Goal: Task Accomplishment & Management: Complete application form

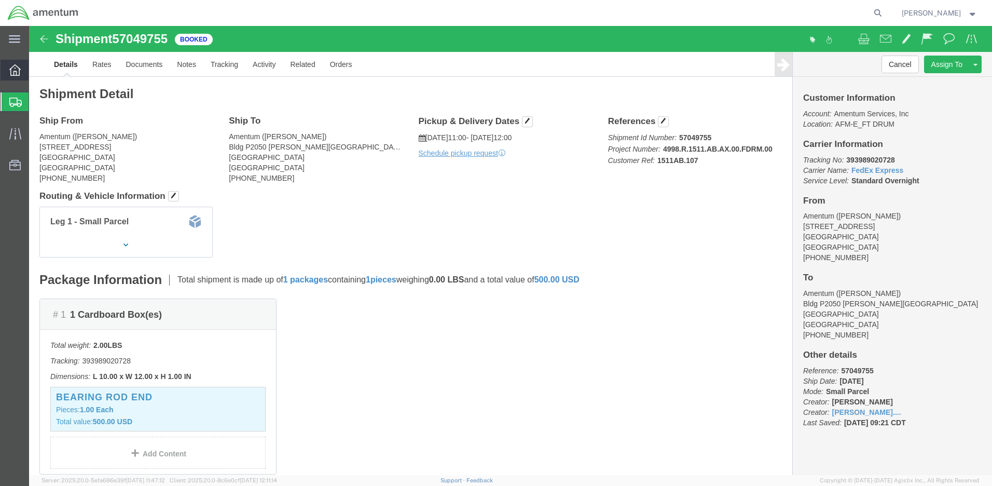
click at [17, 74] on icon at bounding box center [14, 69] width 11 height 11
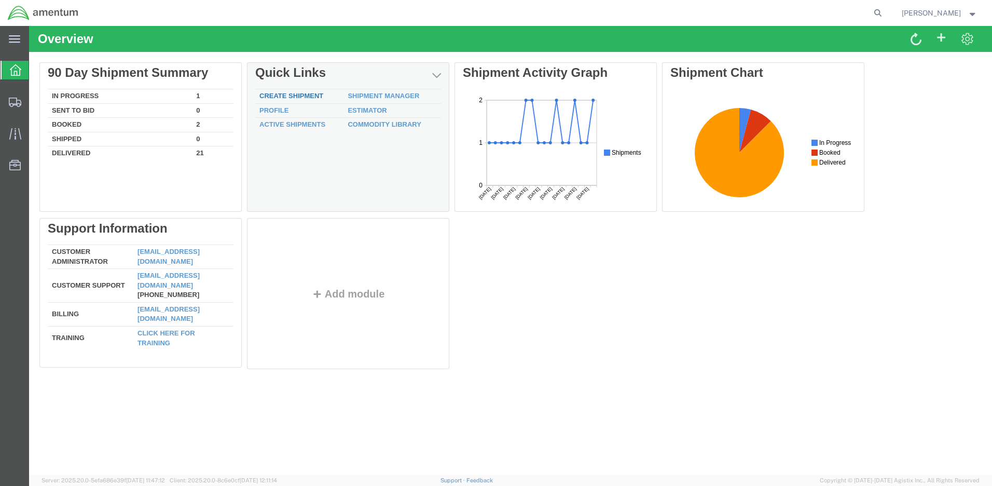
click at [292, 94] on link "Create Shipment" at bounding box center [291, 96] width 64 height 8
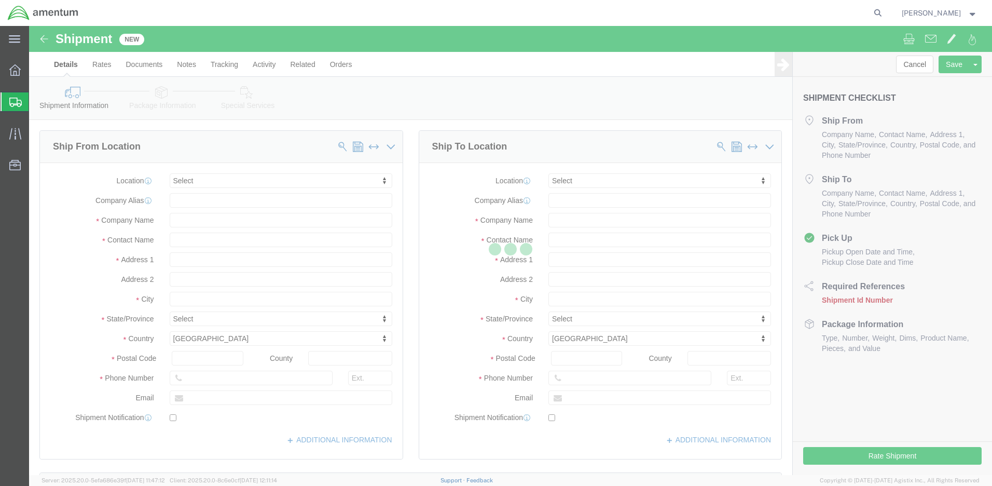
select select
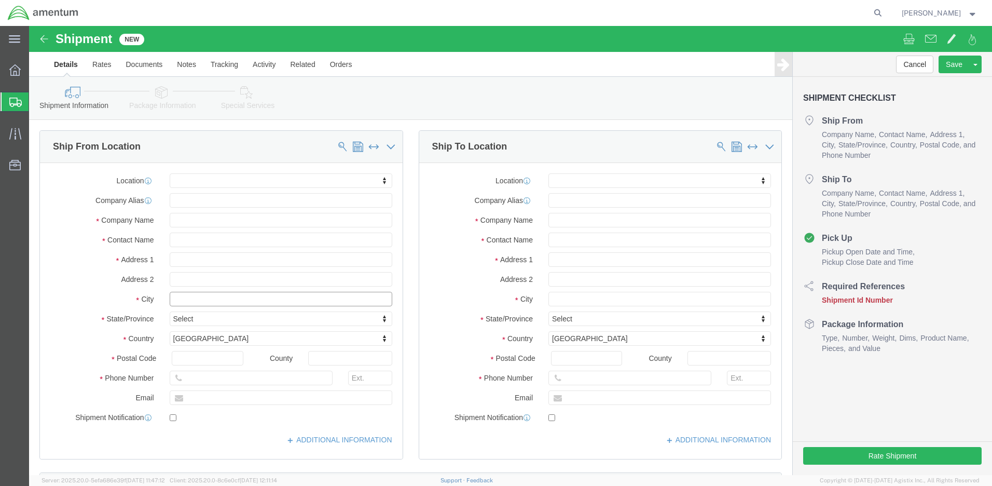
click input "text"
type input "Westfield"
click input "text"
select select
type input "AASF2"
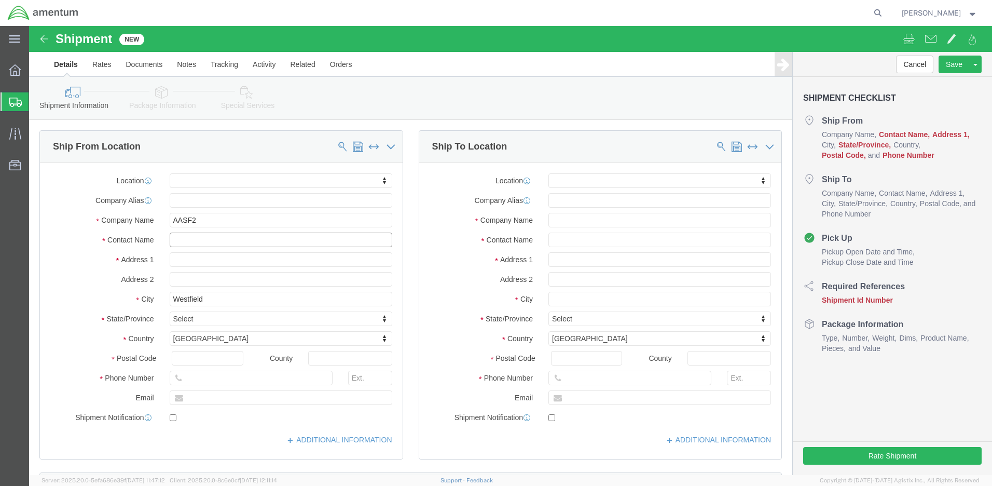
click input "text"
type input "[PERSON_NAME]"
click input "text"
type input "815 Sout"
select select
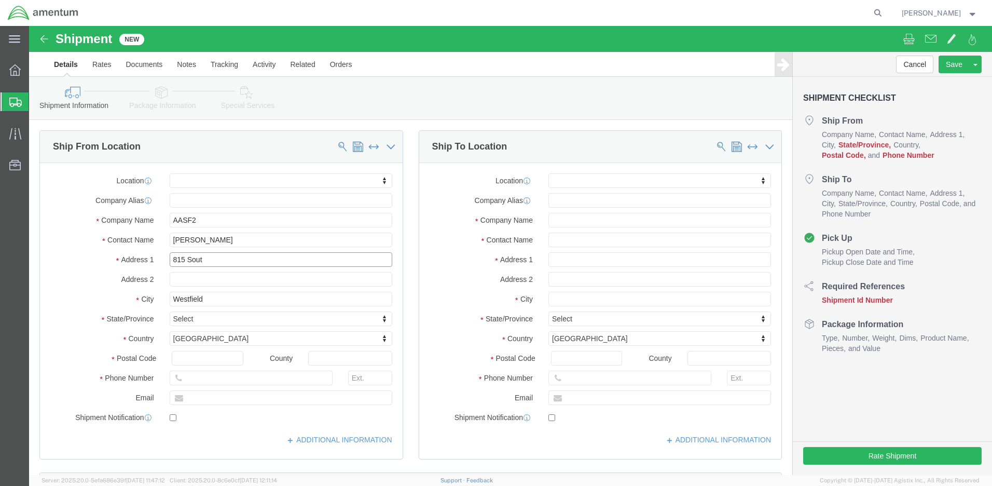
click input "815 Sout"
type input "[STREET_ADDRESS]"
select select
click input "AASF2"
click input "text"
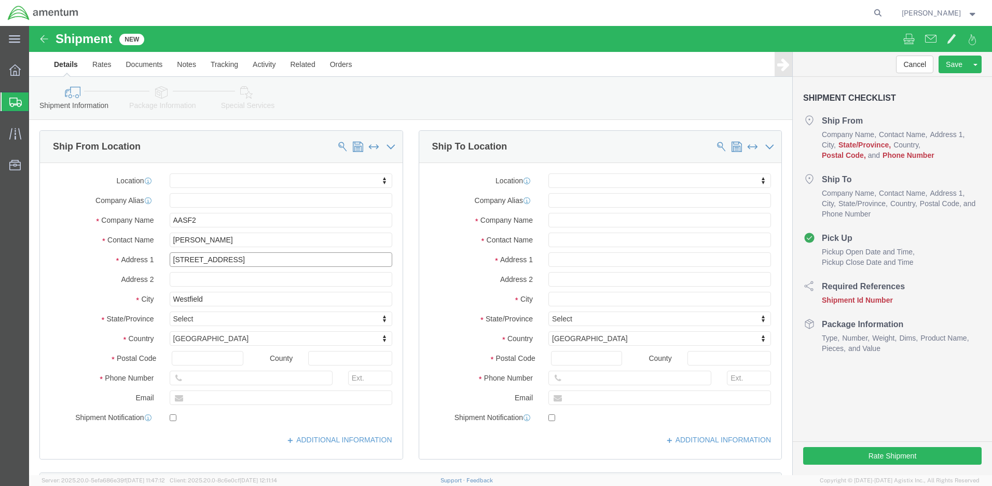
click input "[STREET_ADDRESS]"
type input "[STREET_ADDRESS]"
click input "text"
select select
type input "01085"
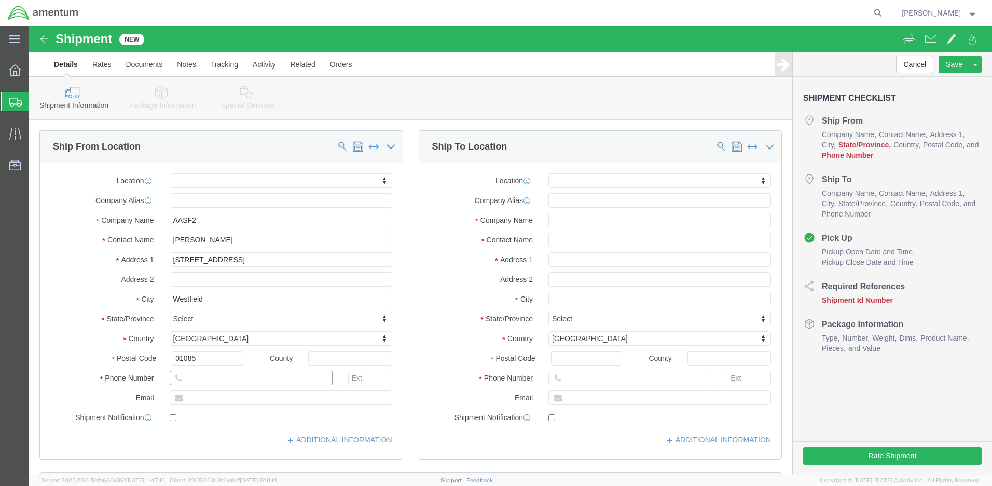
select select
click input "text"
type input "[PHONE_NUMBER]"
click input "text"
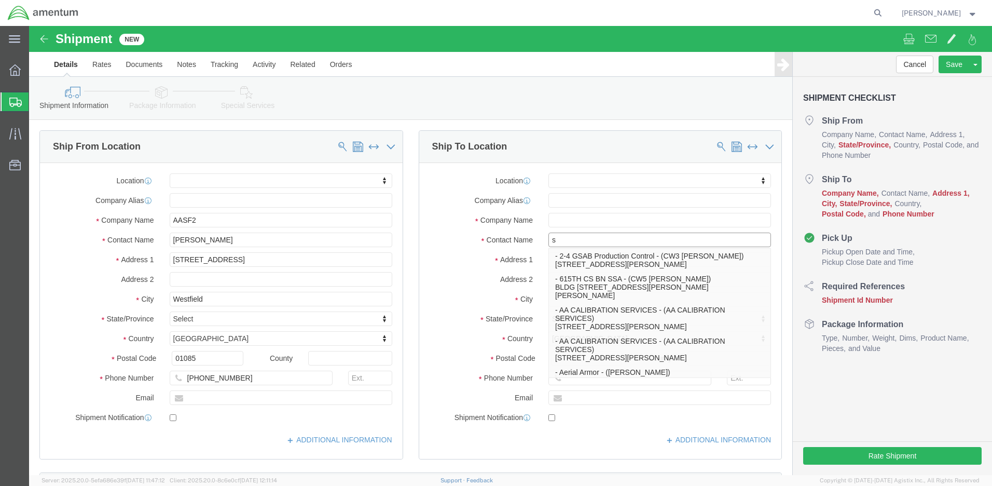
type input "su"
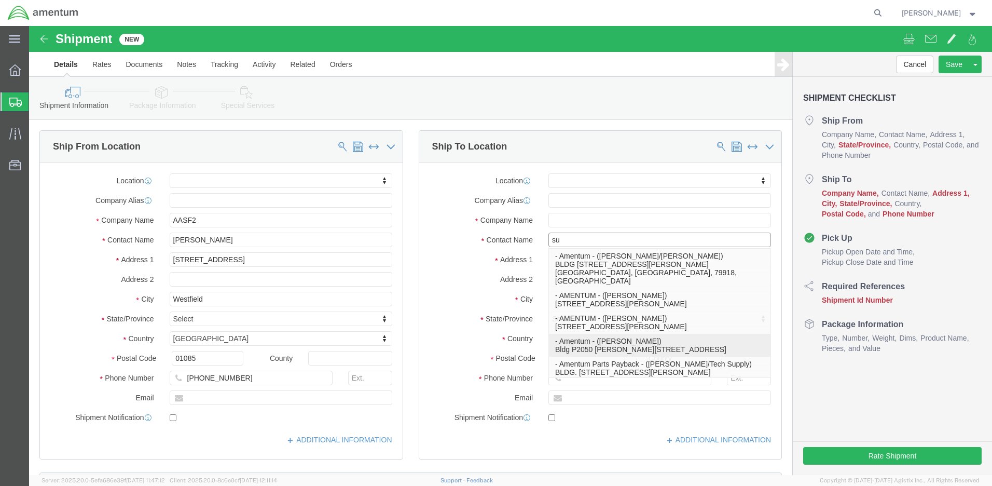
click p "- Amentum - ([PERSON_NAME]) Bldg P2050 [PERSON_NAME][GEOGRAPHIC_DATA]"
select select
type input "Amentum"
type input "[PERSON_NAME]"
type input "Bldg P2050 [PERSON_NAME][GEOGRAPHIC_DATA]"
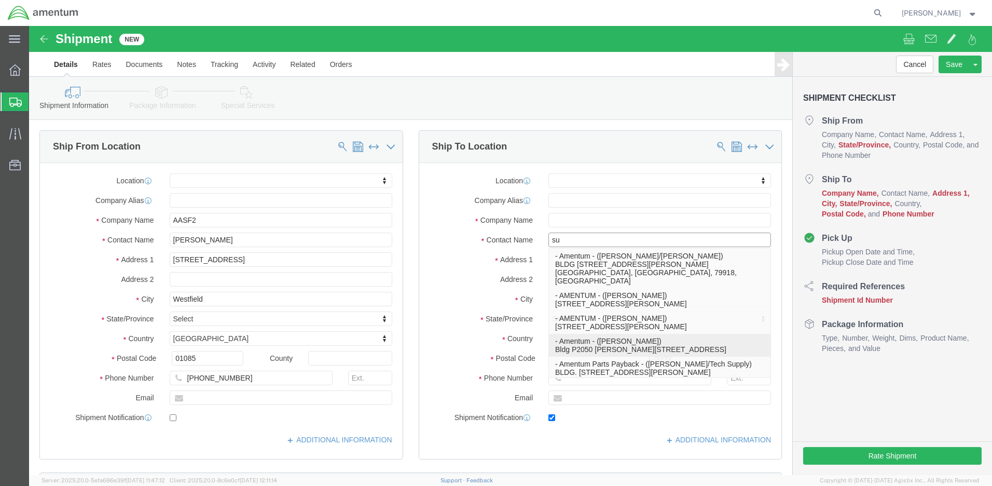
type input "Fort Drum"
type input "13602"
type input "[PHONE_NUMBER]"
type input "[PERSON_NAME][EMAIL_ADDRESS][DOMAIN_NAME]"
checkbox input "true"
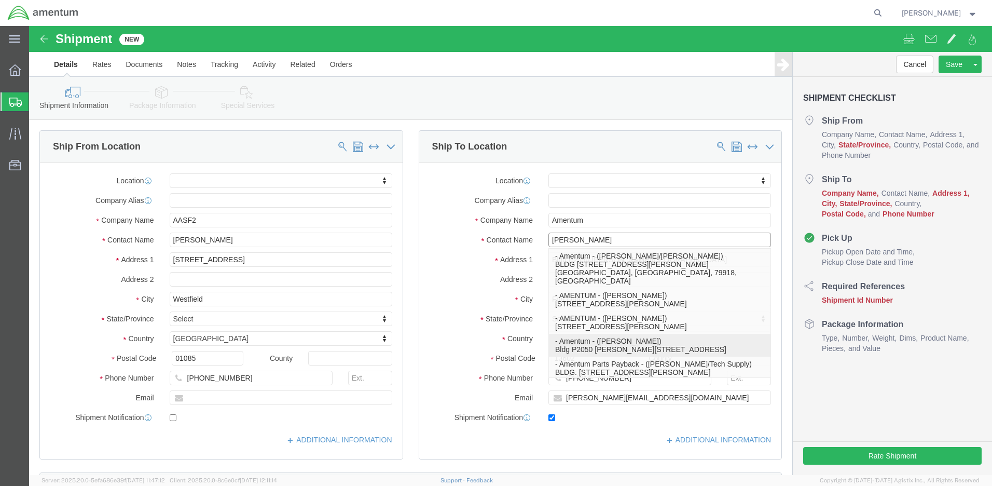
select select "NY"
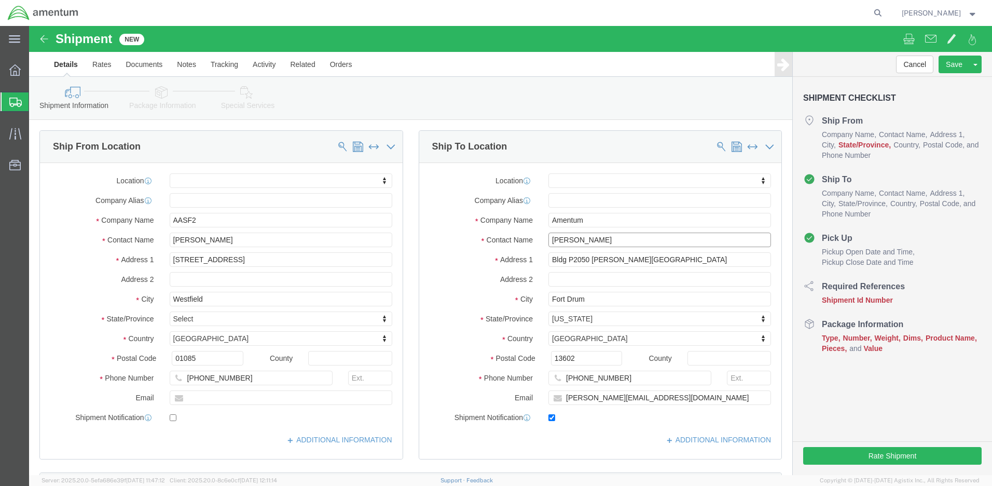
drag, startPoint x: 563, startPoint y: 216, endPoint x: 515, endPoint y: 219, distance: 48.8
click div "[PERSON_NAME] su"
type input "[PERSON_NAME]"
drag, startPoint x: 549, startPoint y: 195, endPoint x: 503, endPoint y: 197, distance: 46.2
click div "Company Name Amentum"
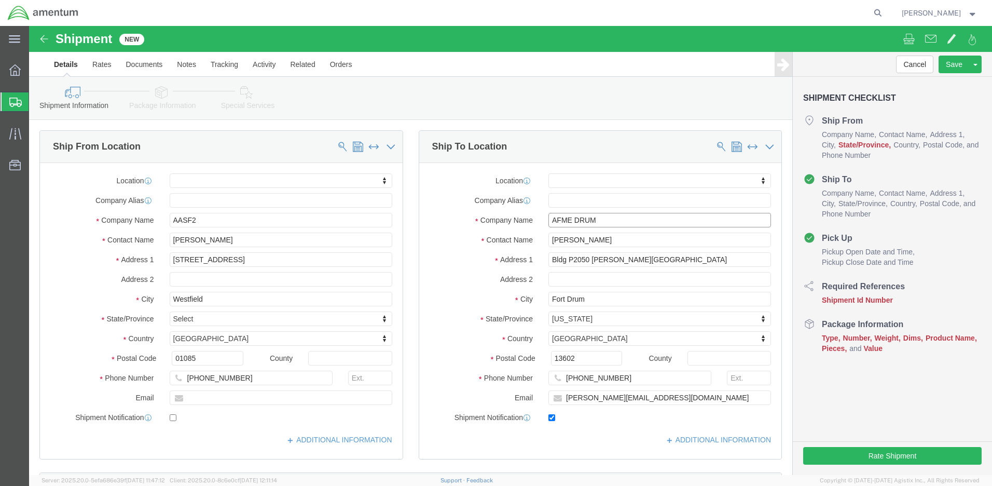
click input "AFME DRUM"
type input "AFMA DRUM"
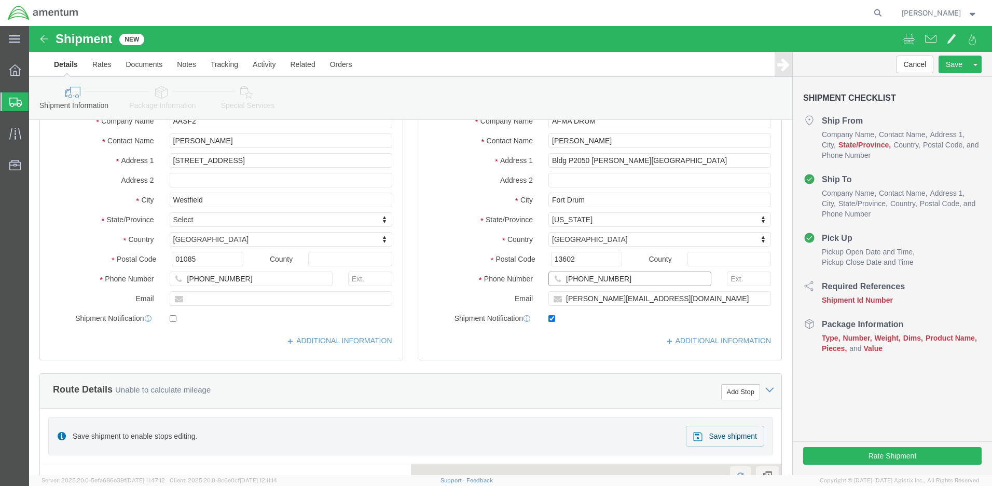
click input "[PHONE_NUMBER]"
type input "[PHONE_NUMBER]"
drag, startPoint x: 645, startPoint y: 266, endPoint x: 528, endPoint y: 261, distance: 117.3
click input "[PERSON_NAME][EMAIL_ADDRESS][DOMAIN_NAME]"
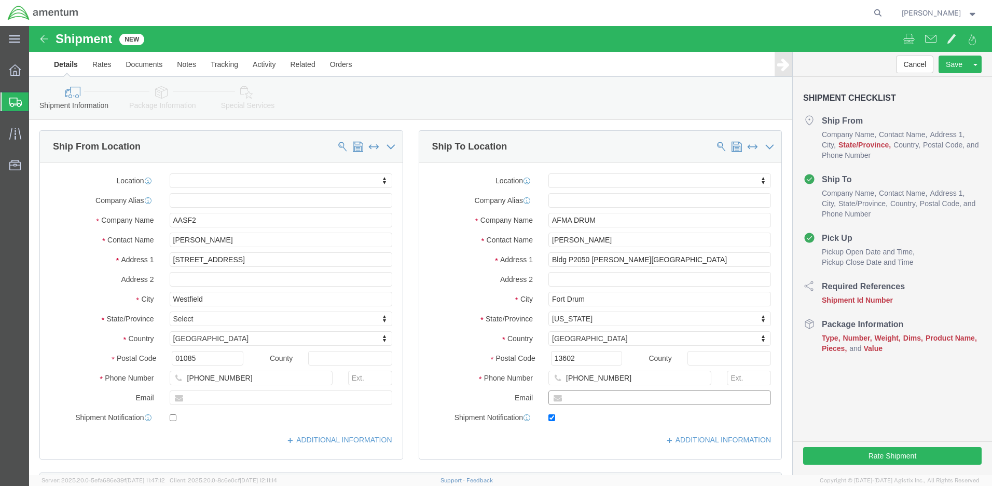
scroll to position [52, 0]
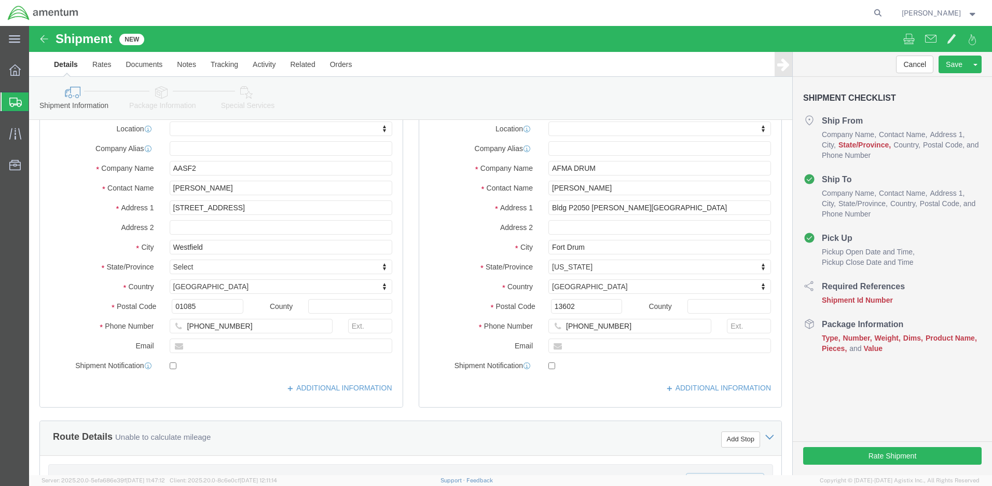
checkbox input "false"
click button "Continue"
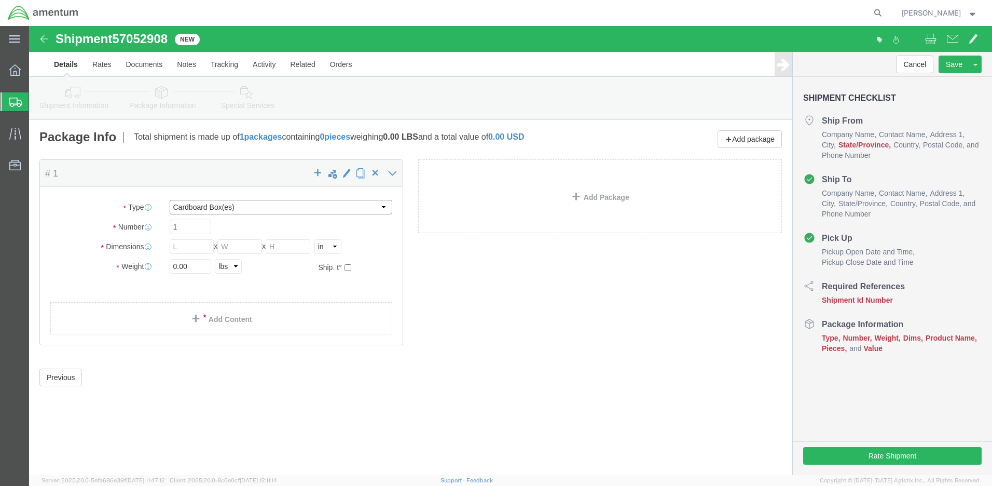
select select "ENV"
type input "9.50"
type input "12.50"
type input "0.25"
type input "1"
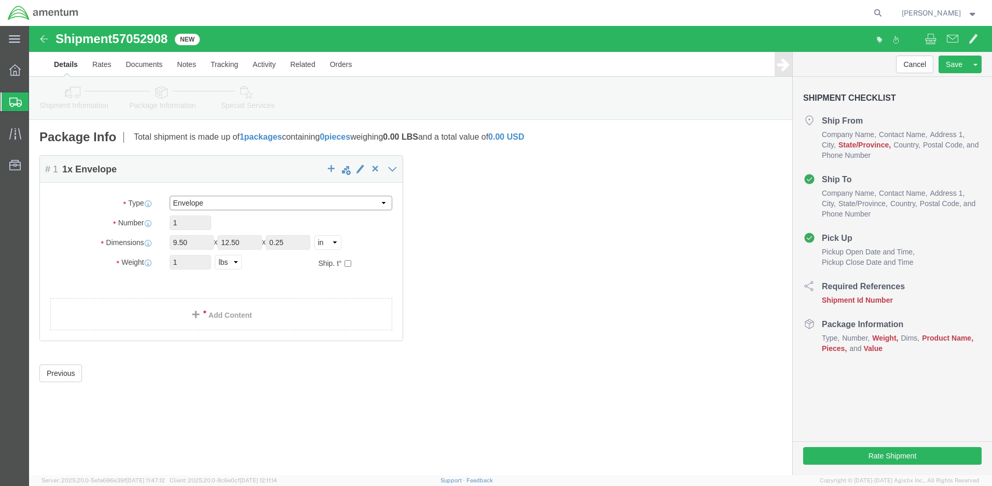
select select "CBOX"
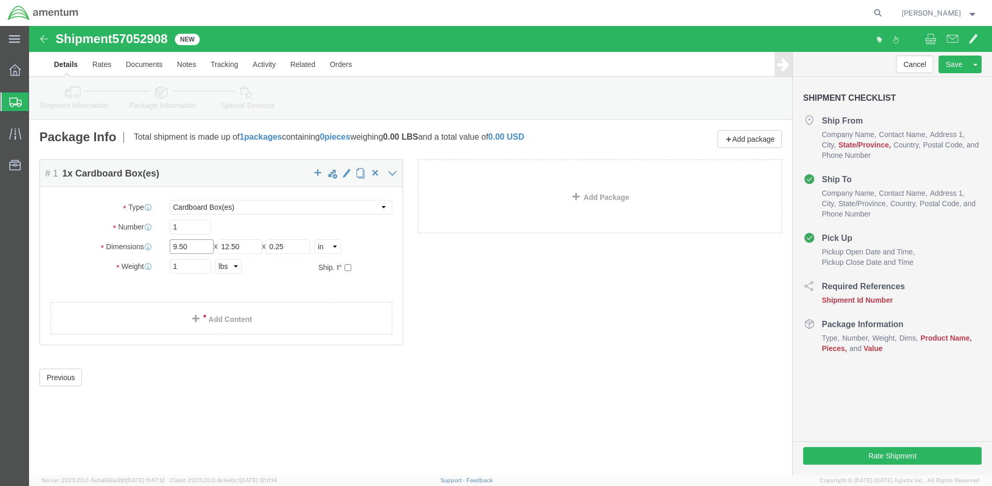
drag, startPoint x: 173, startPoint y: 220, endPoint x: 116, endPoint y: 214, distance: 57.9
click div "Dimensions Length 9.50 x Width 12.50 x Height 0.25 Select cm ft in"
type input "16"
click input "12.50"
type input "12"
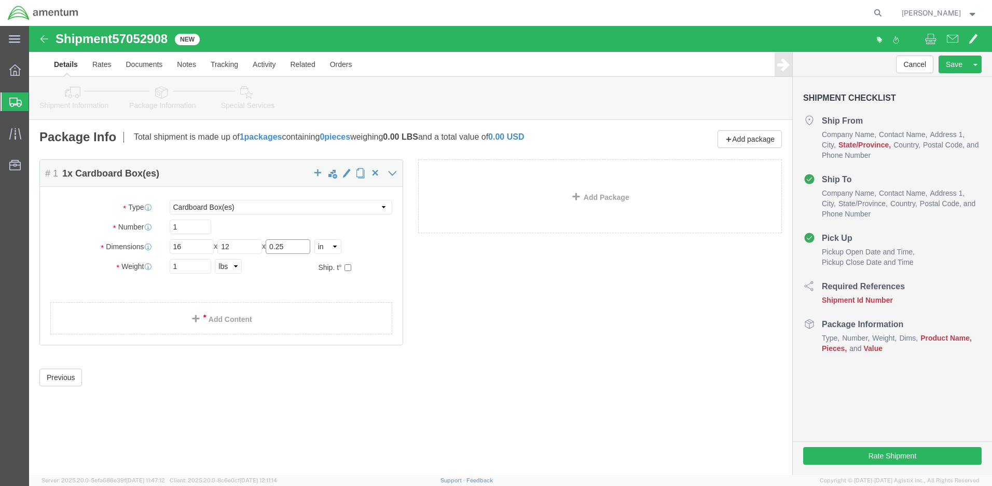
drag, startPoint x: 261, startPoint y: 220, endPoint x: 243, endPoint y: 222, distance: 18.3
click div "Length 16 x Width 12 x Height 0.25 Select cm ft in"
type input "2"
click link "Add Content"
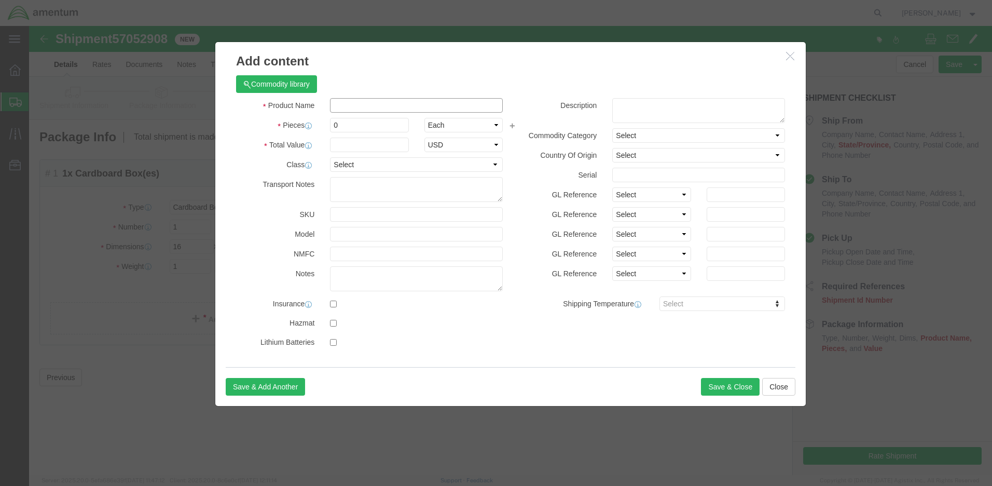
click input "text"
type input "panel indicating"
click input "0"
type input "1"
click input "text"
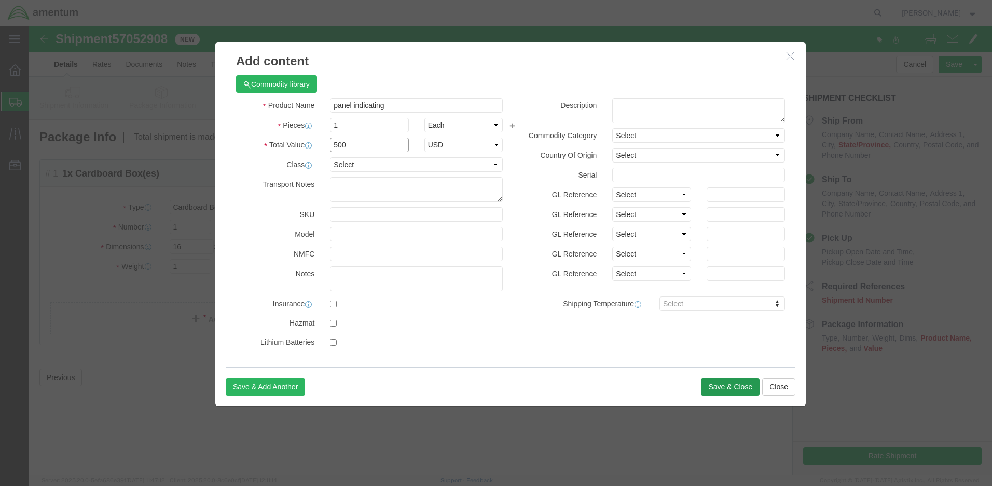
type input "500"
click button "Save & Close"
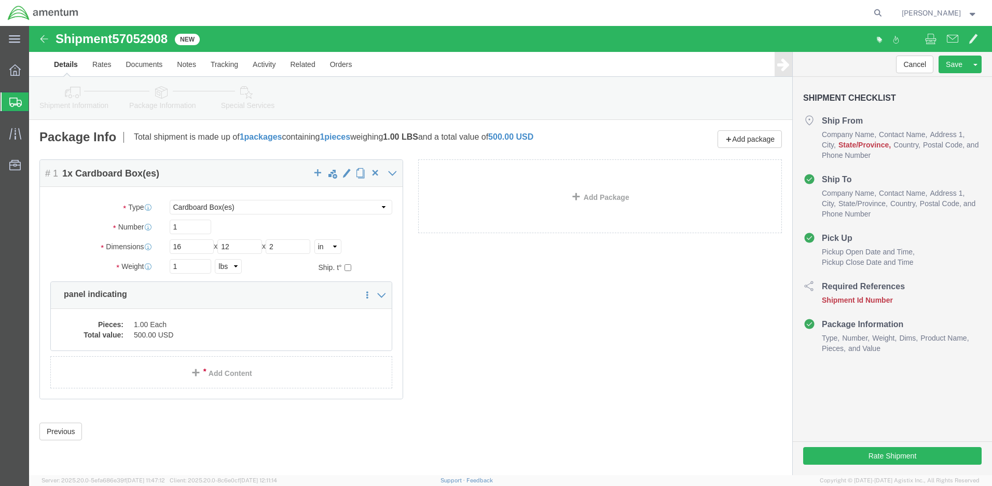
click icon
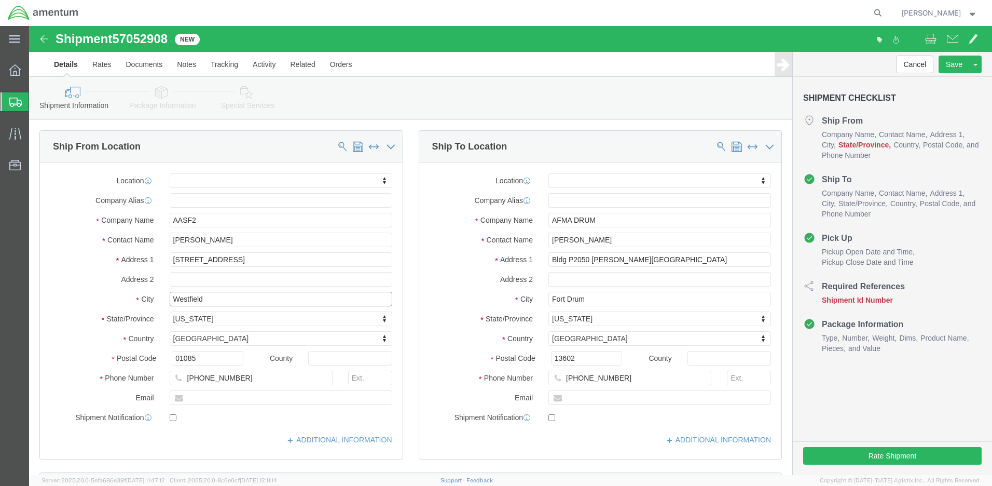
click input "Westfield"
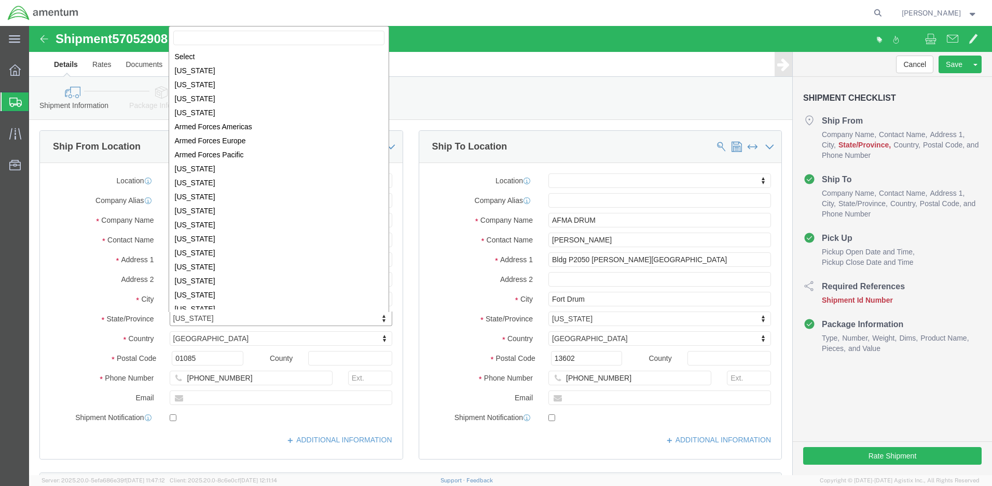
click body "Shipment 57052908 New Details Rates Documents Notes Tracking Activity Related O…"
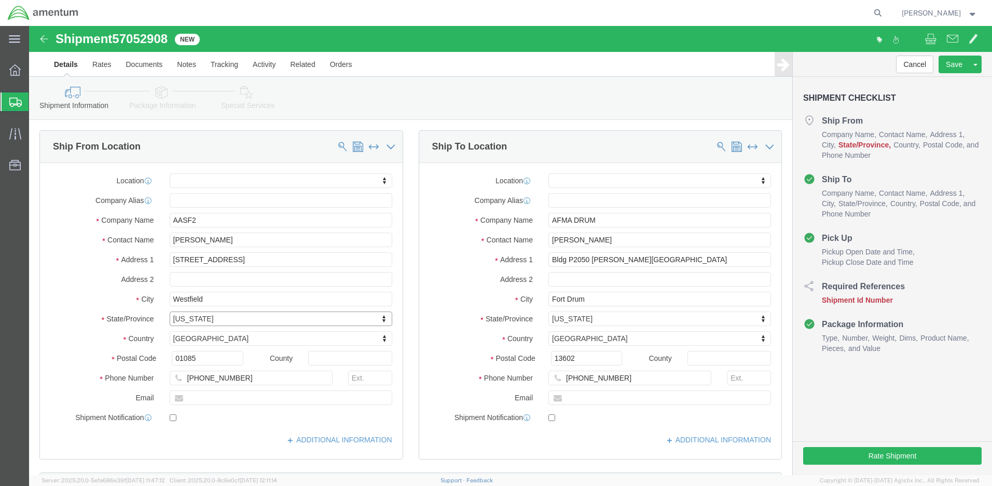
click div "[US_STATE] Select [US_STATE] [US_STATE] [US_STATE] [US_STATE] Armed Forces Amer…"
click input "text"
drag, startPoint x: 143, startPoint y: 9, endPoint x: 88, endPoint y: 11, distance: 55.6
click div "Shipment 57052908 New"
paste input "57052908"
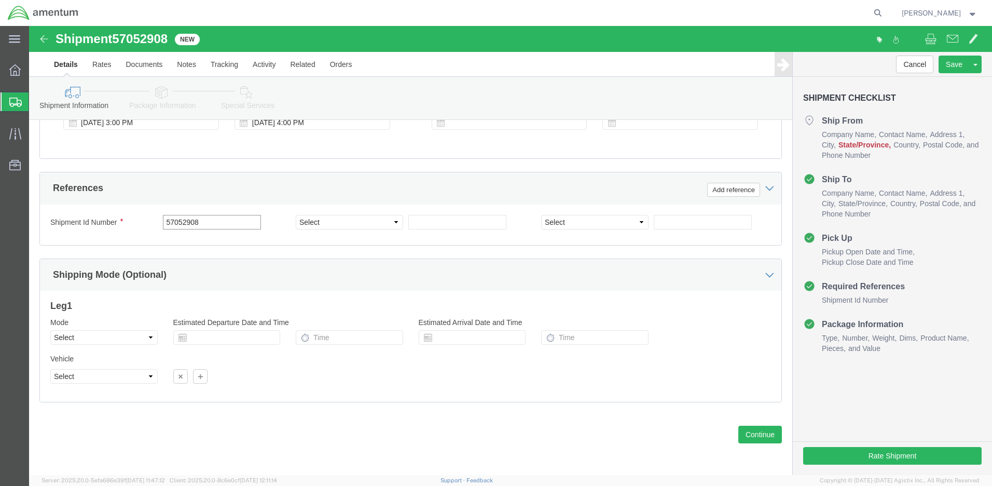
type input "57052908"
select select "CUSTREF"
click input "text"
type input "1511AB.108"
select select "PROJNUM"
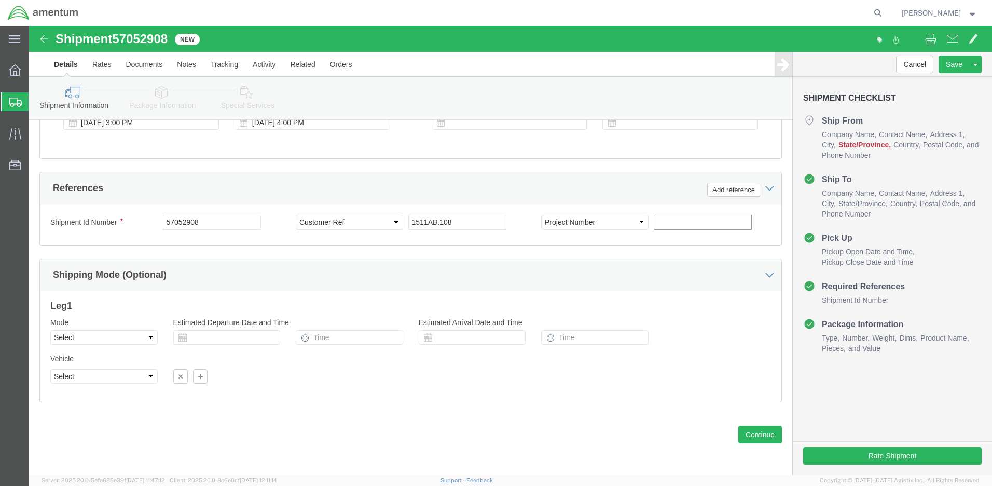
paste input "4998.R.1511.AB.AX.00.FDRM.00"
type input "4998.R.1511.AB.AX.00.FDRM.00"
click button "Rate Shipment"
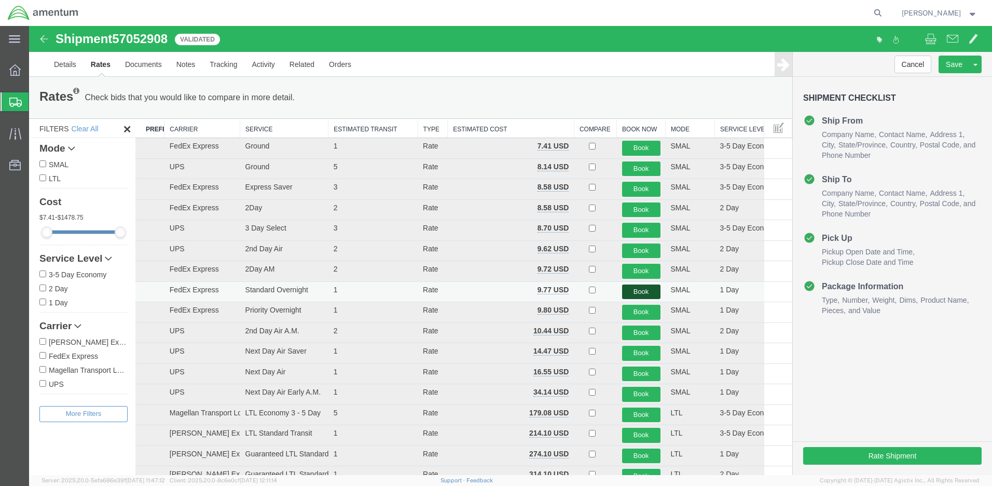
click at [635, 290] on button "Book" at bounding box center [641, 291] width 38 height 15
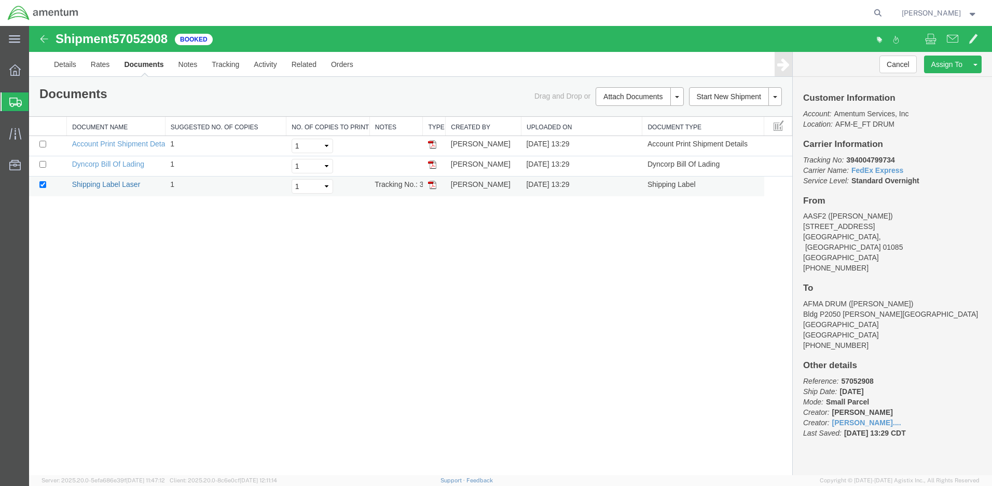
click at [124, 184] on link "Shipping Label Laser" at bounding box center [106, 184] width 68 height 8
